Goal: Use online tool/utility

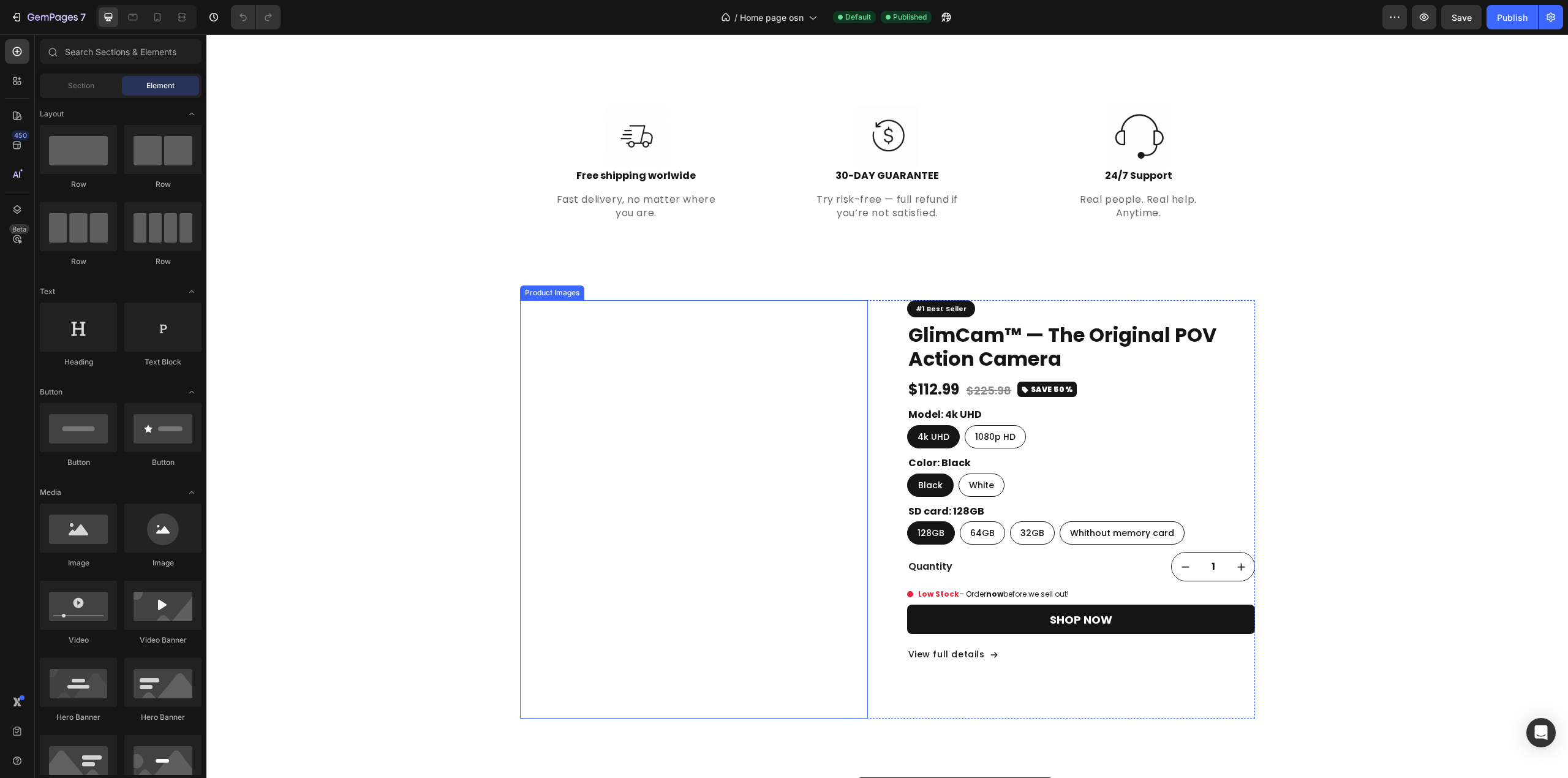
scroll to position [735, 0]
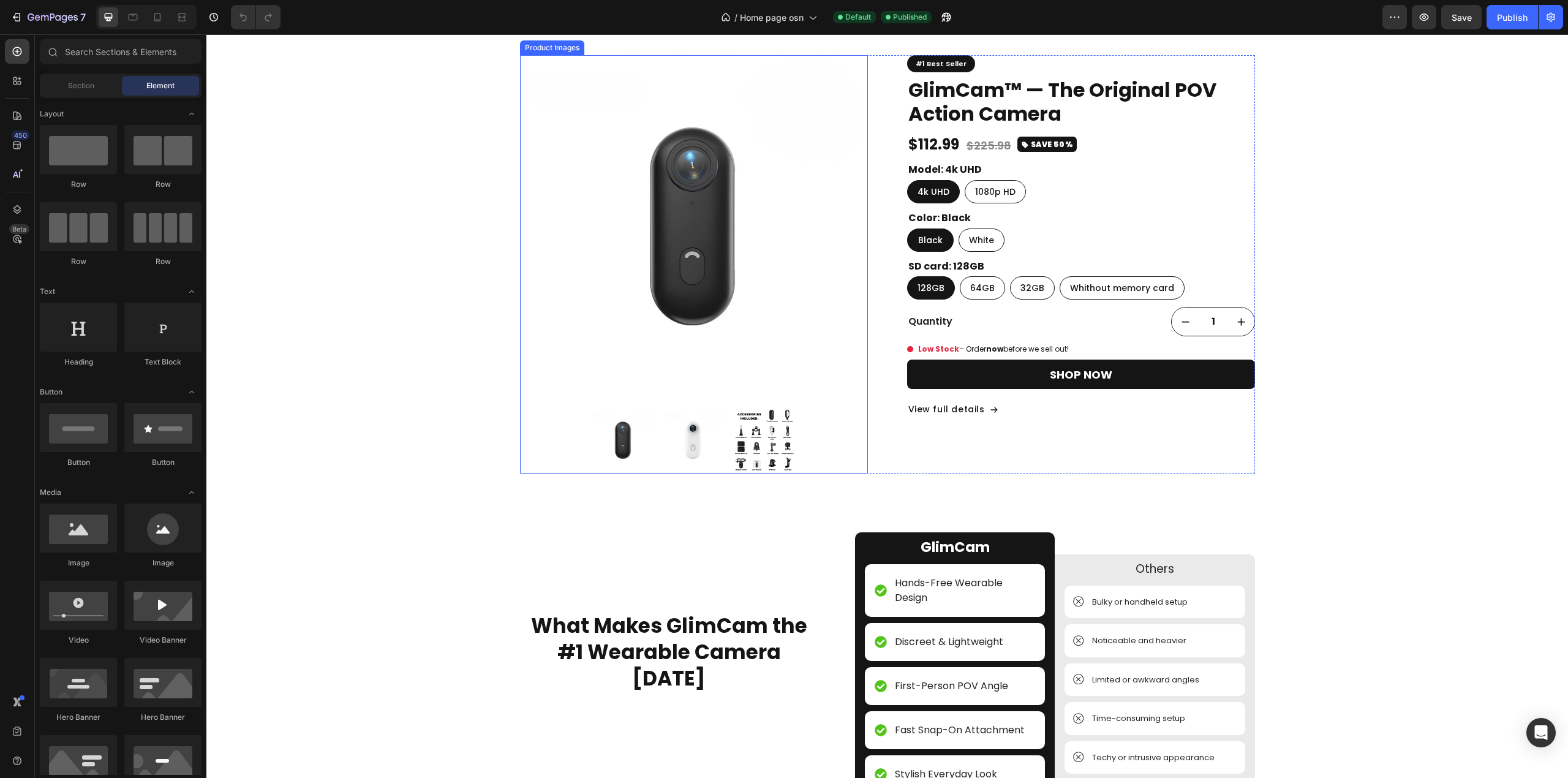
radio input "false"
click at [836, 425] on div at bounding box center [693, 440] width 348 height 66
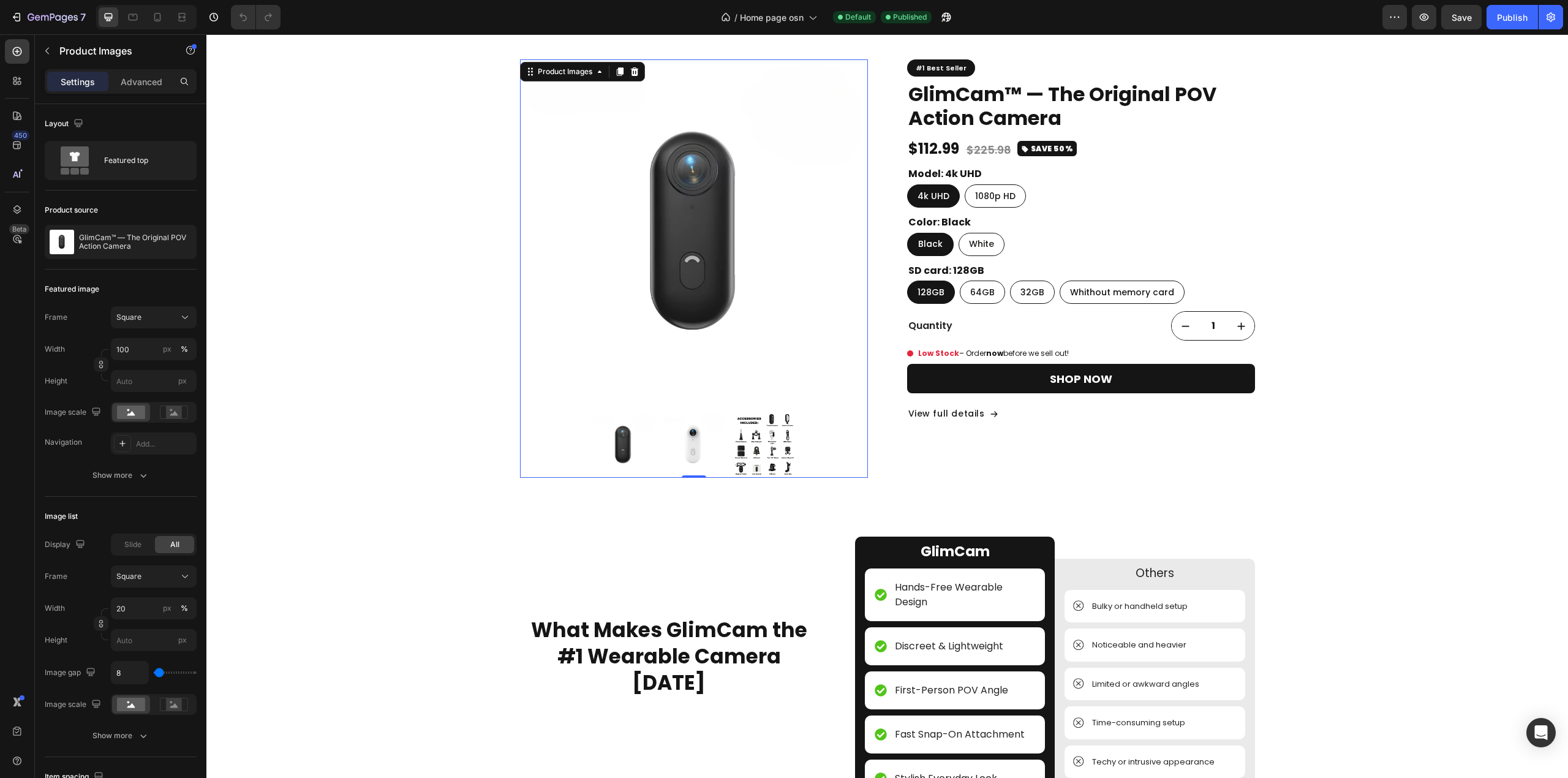
scroll to position [572, 0]
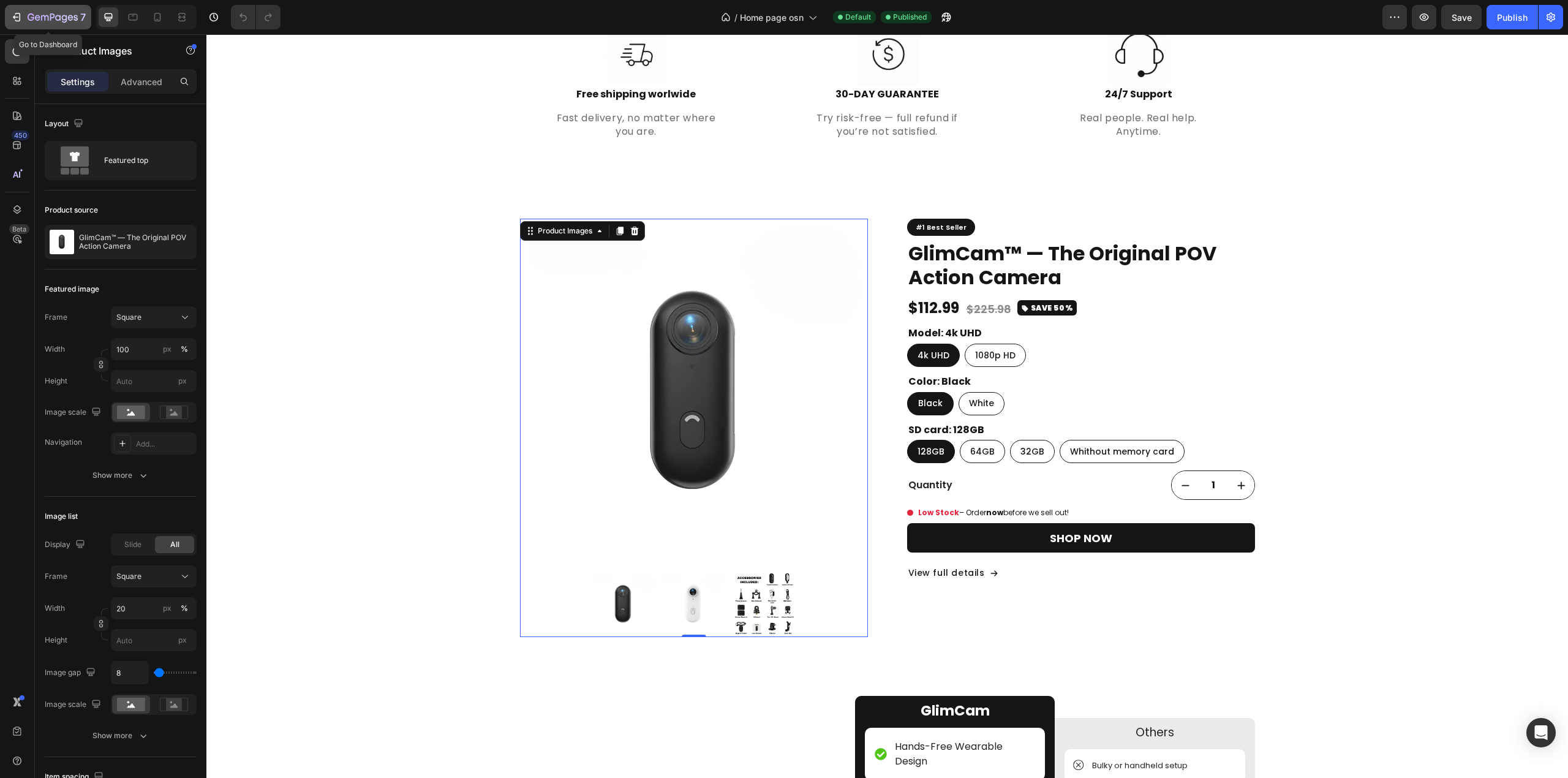
click at [53, 10] on div "7" at bounding box center [56, 17] width 58 height 15
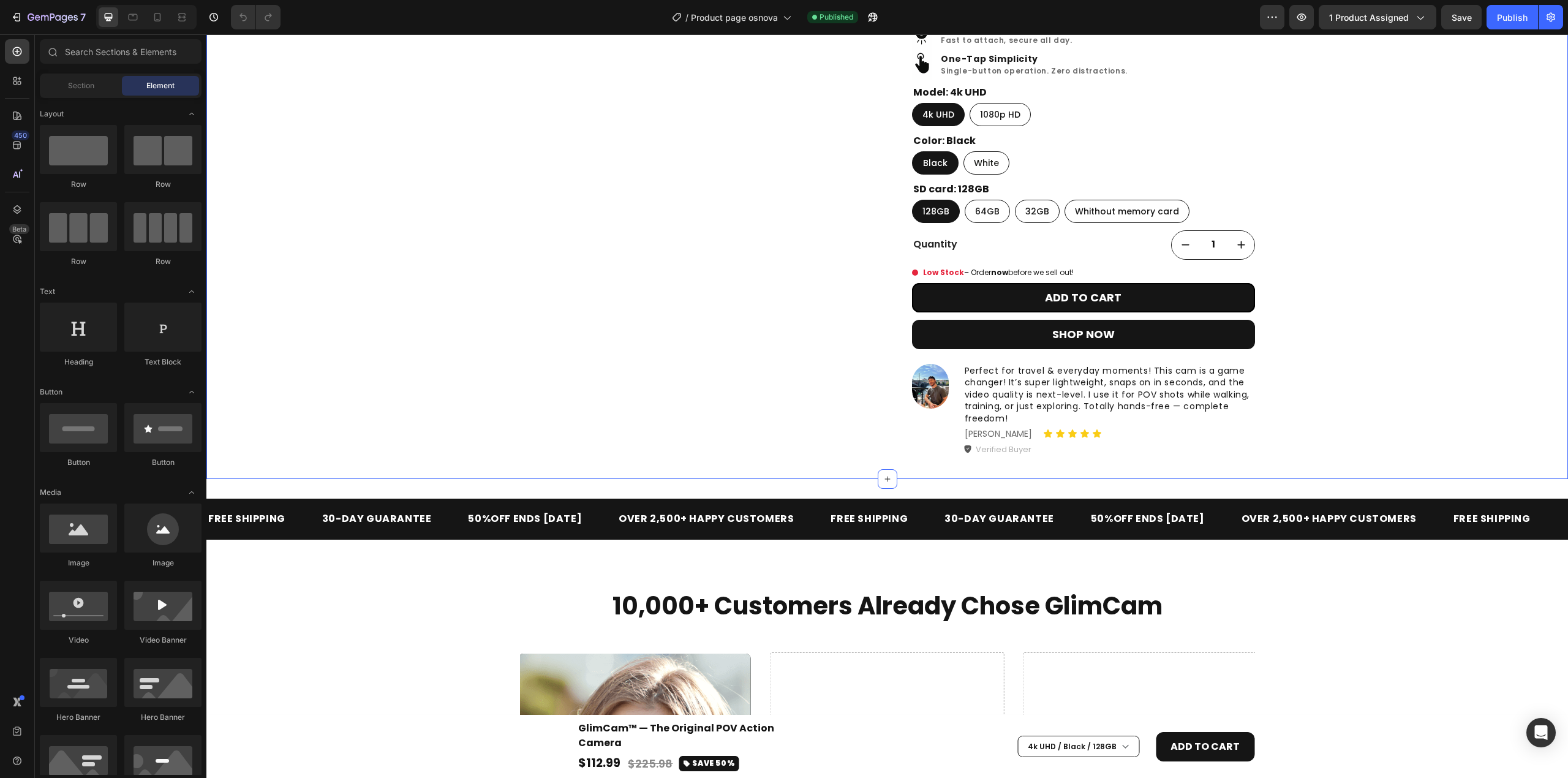
scroll to position [408, 0]
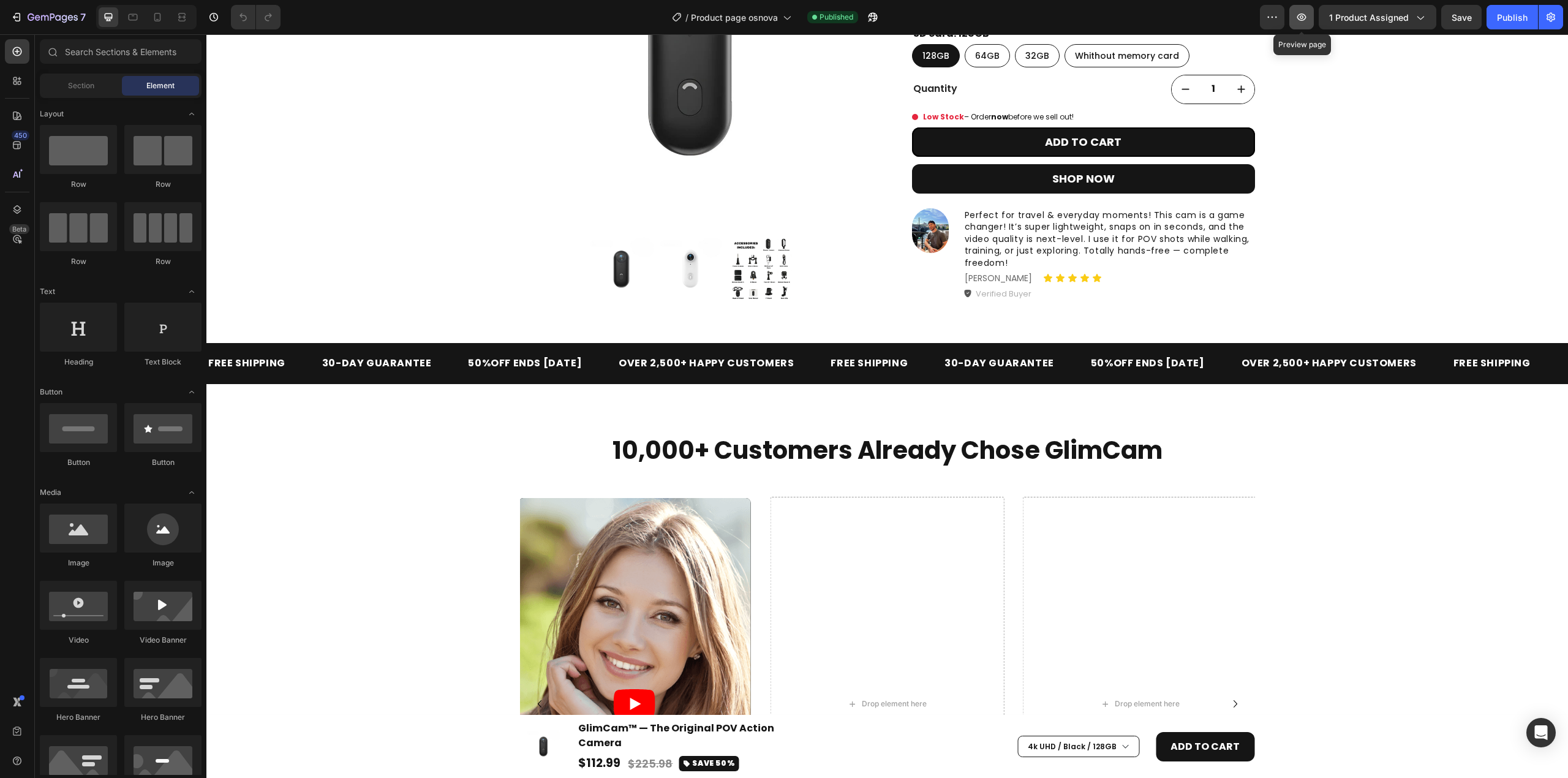
click at [1302, 21] on icon "button" at bounding box center [1301, 17] width 12 height 12
click at [1303, 10] on button "button" at bounding box center [1301, 17] width 24 height 24
click at [1303, 20] on icon "button" at bounding box center [1301, 17] width 9 height 8
